Goal: Information Seeking & Learning: Check status

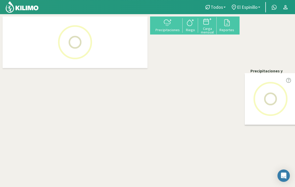
click at [27, 7] on img at bounding box center [22, 7] width 34 height 12
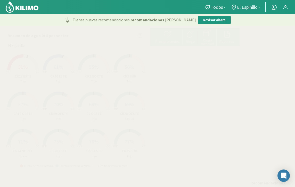
click at [24, 62] on rect at bounding box center [22, 70] width 41 height 41
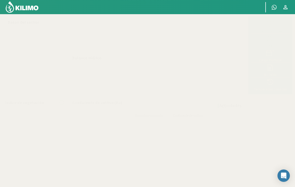
select select "9: Object"
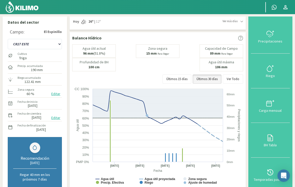
click at [25, 8] on img at bounding box center [22, 7] width 34 height 12
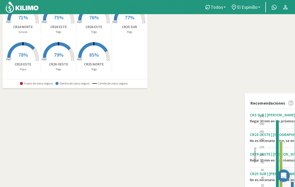
scroll to position [68, 0]
